Goal: Find specific page/section: Find specific page/section

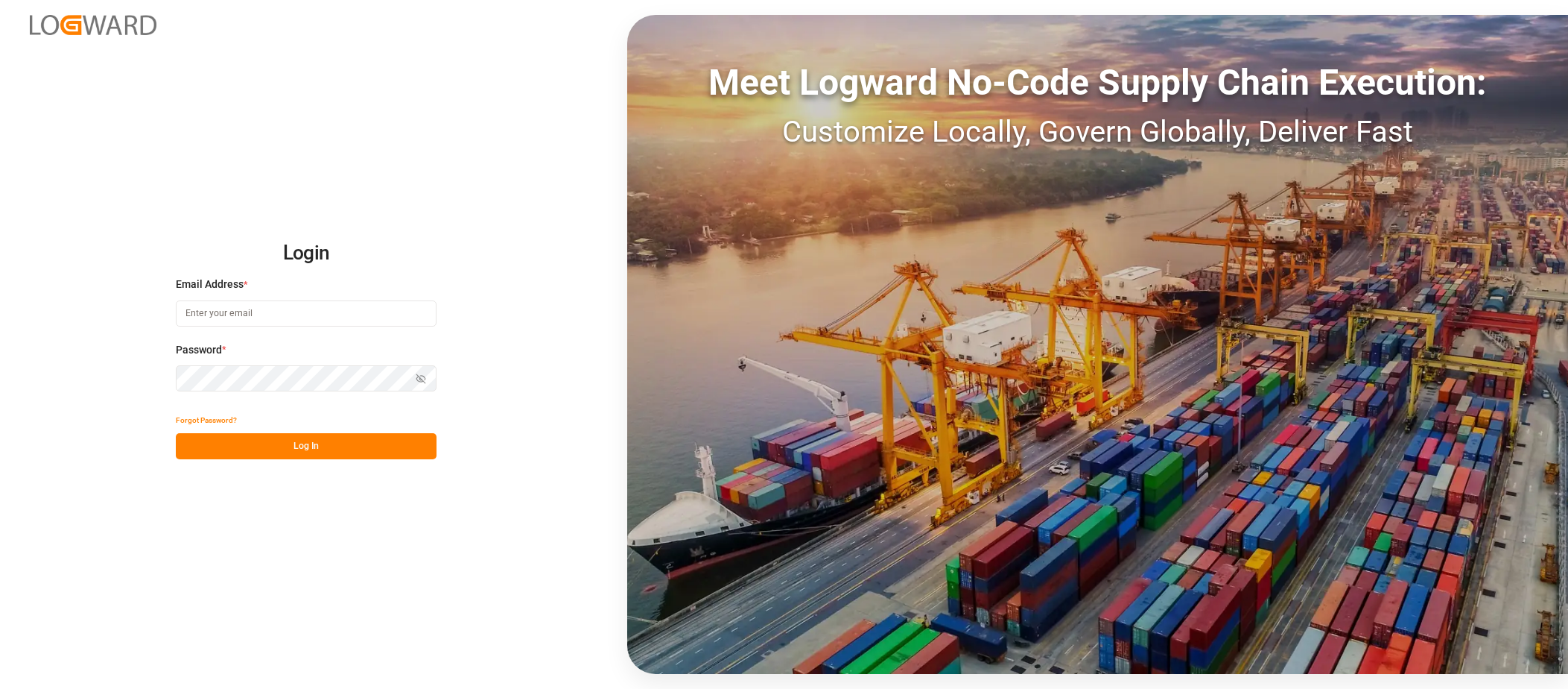
type input "[PERSON_NAME][EMAIL_ADDRESS][DOMAIN_NAME]"
click at [298, 445] on button "Log In" at bounding box center [306, 446] width 261 height 26
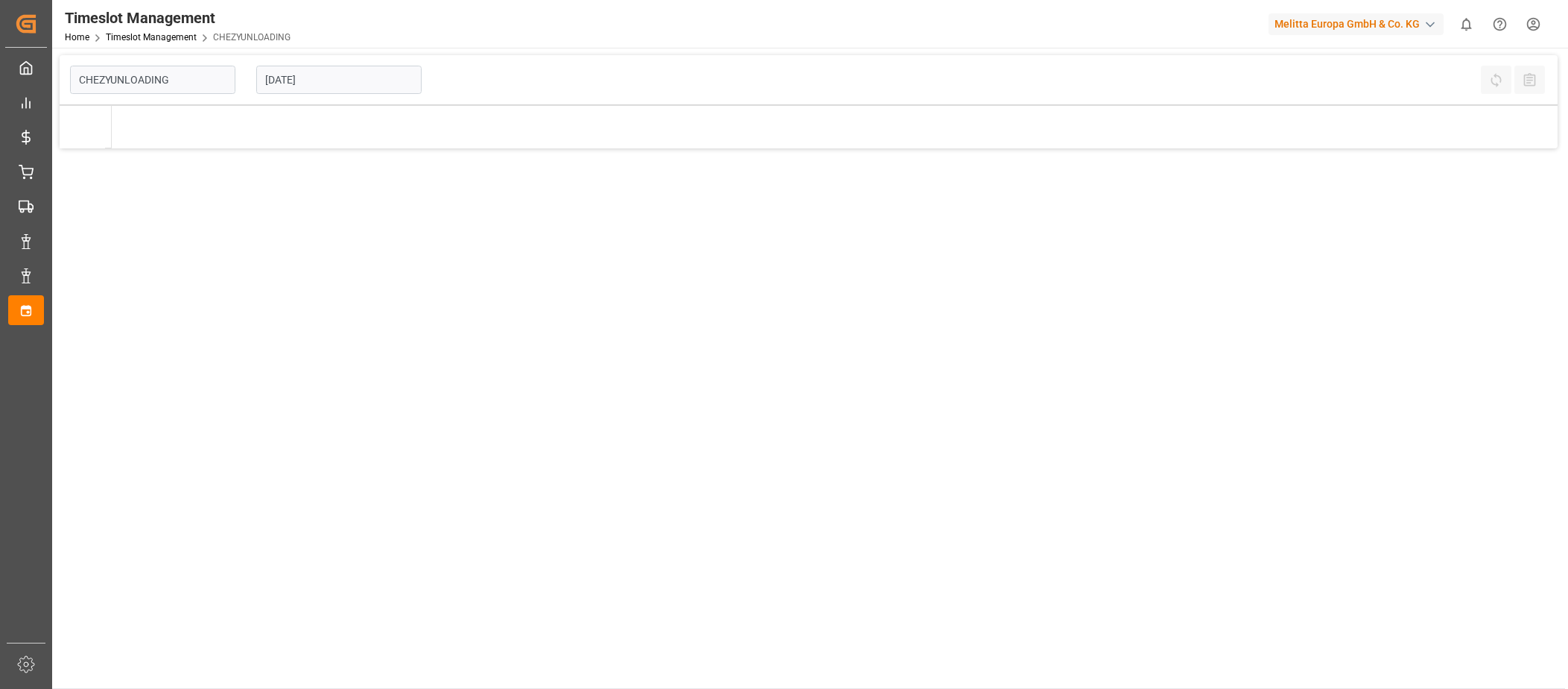
type input "Chezy Unloading"
